Goal: Information Seeking & Learning: Check status

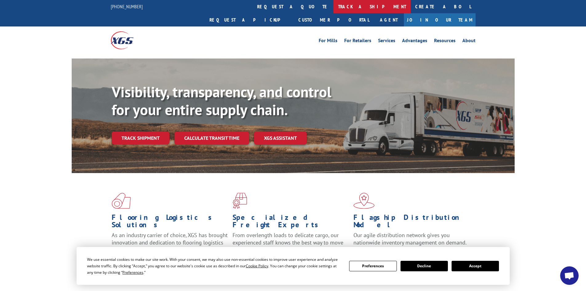
click at [333, 7] on link "track a shipment" at bounding box center [371, 6] width 77 height 13
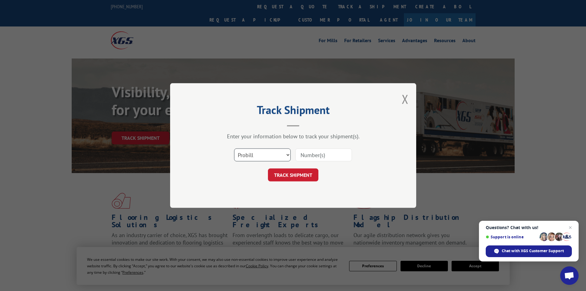
click at [258, 156] on select "Select category... Probill BOL PO" at bounding box center [262, 154] width 57 height 13
select select "bol"
click at [234, 148] on select "Select category... Probill BOL PO" at bounding box center [262, 154] width 57 height 13
click at [315, 154] on input at bounding box center [323, 154] width 57 height 13
type input "7064890"
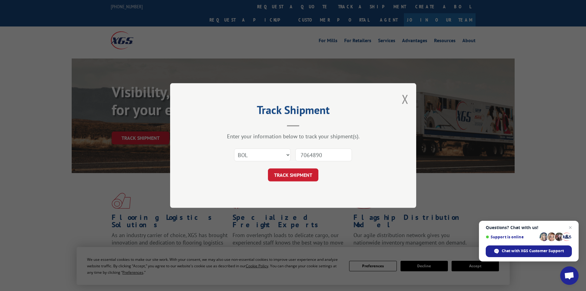
click button "TRACK SHIPMENT" at bounding box center [293, 174] width 50 height 13
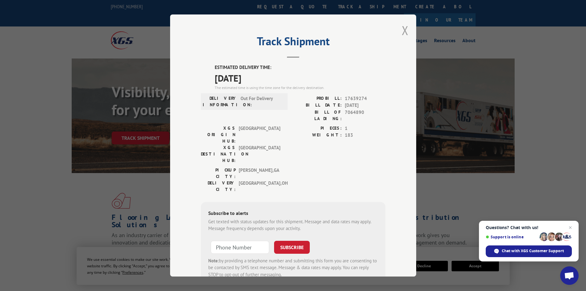
click at [402, 27] on button "Close modal" at bounding box center [405, 30] width 7 height 16
